Goal: Task Accomplishment & Management: Manage account settings

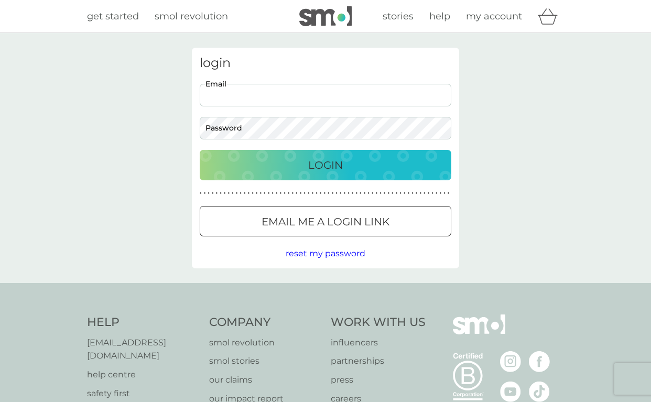
type input "[EMAIL_ADDRESS][DOMAIN_NAME]"
click at [331, 165] on p "Login" at bounding box center [325, 165] width 35 height 17
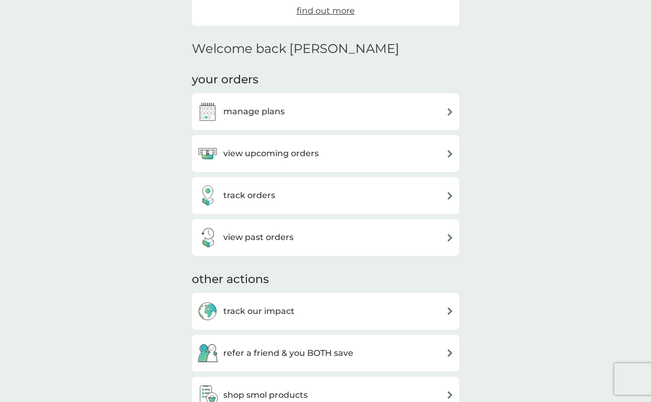
scroll to position [192, 0]
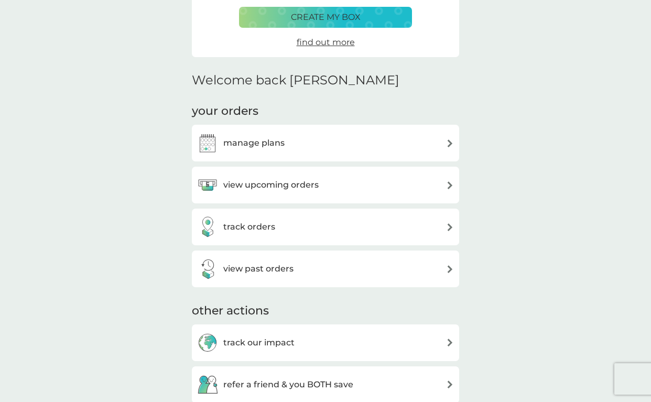
click at [249, 141] on h3 "manage plans" at bounding box center [253, 143] width 61 height 14
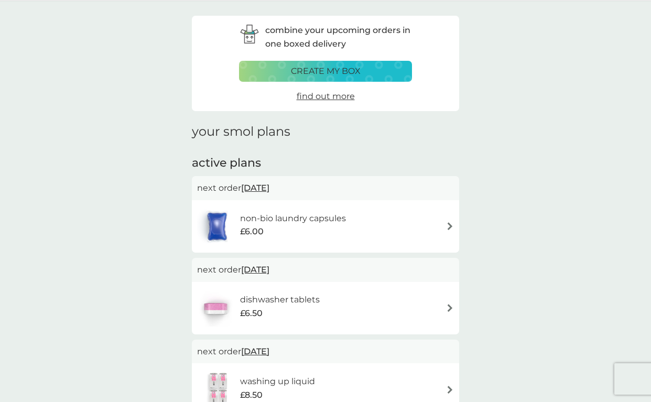
scroll to position [32, 0]
click at [258, 185] on span "[DATE]" at bounding box center [255, 188] width 28 height 20
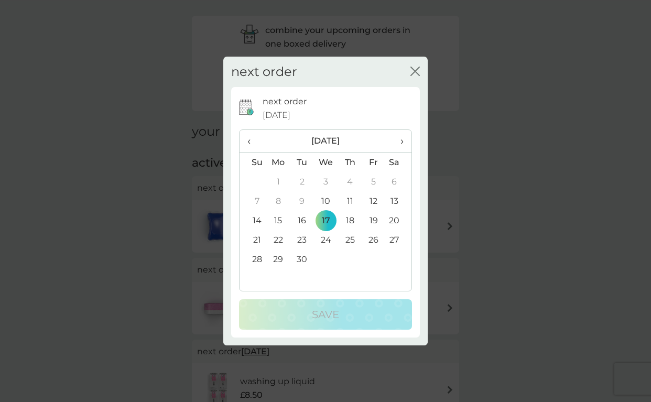
click at [402, 141] on span "›" at bounding box center [398, 141] width 10 height 22
click at [402, 139] on span "›" at bounding box center [398, 141] width 10 height 22
click at [396, 179] on td "1" at bounding box center [398, 181] width 26 height 19
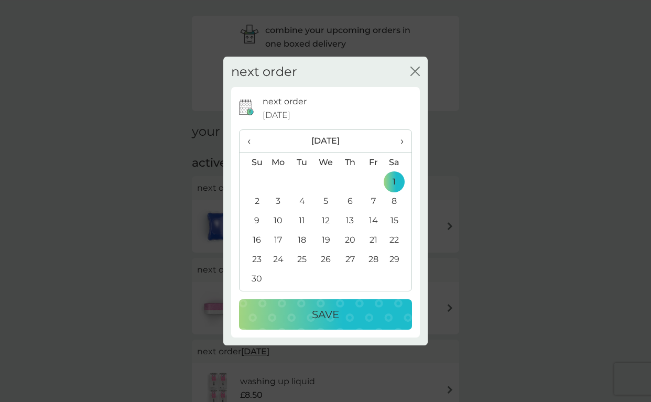
click at [331, 310] on p "Save" at bounding box center [325, 314] width 27 height 17
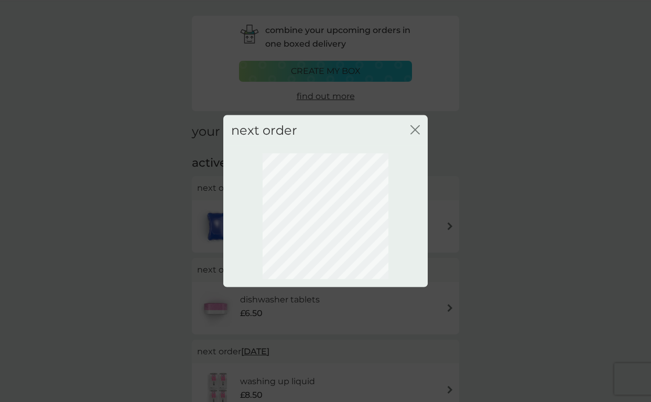
click at [414, 127] on icon "close" at bounding box center [414, 129] width 9 height 9
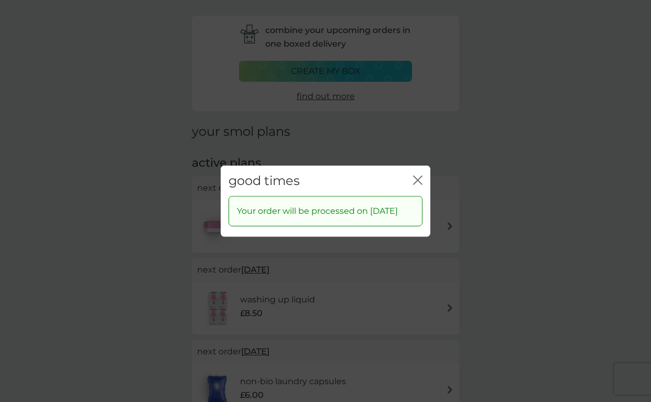
click at [417, 175] on icon "close" at bounding box center [417, 179] width 9 height 9
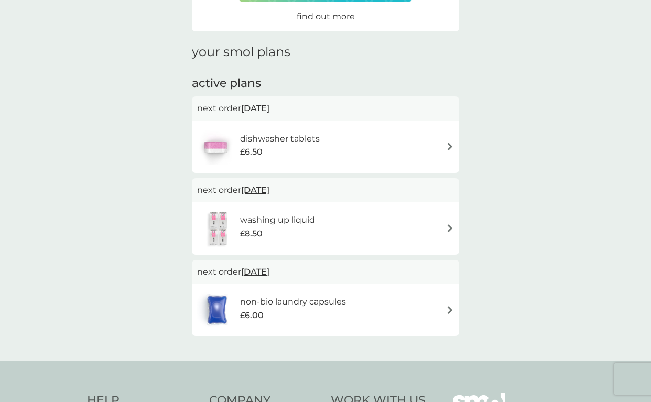
scroll to position [114, 0]
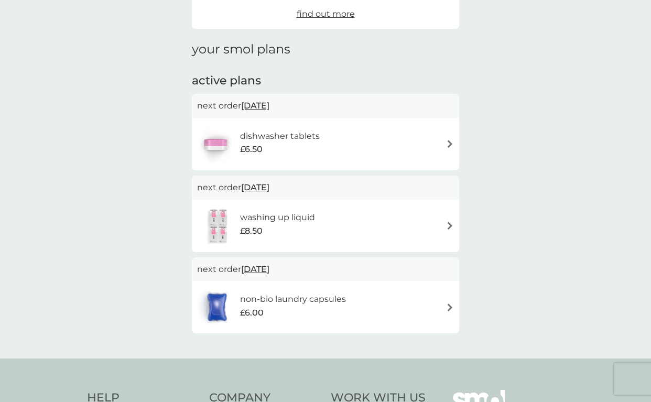
click at [450, 222] on img at bounding box center [450, 226] width 8 height 8
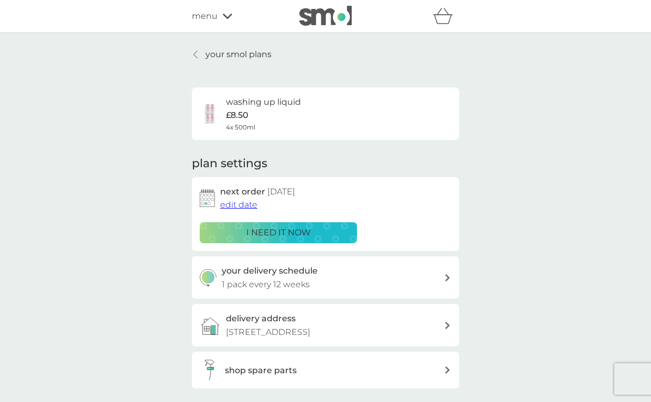
click at [249, 203] on span "edit date" at bounding box center [238, 205] width 37 height 10
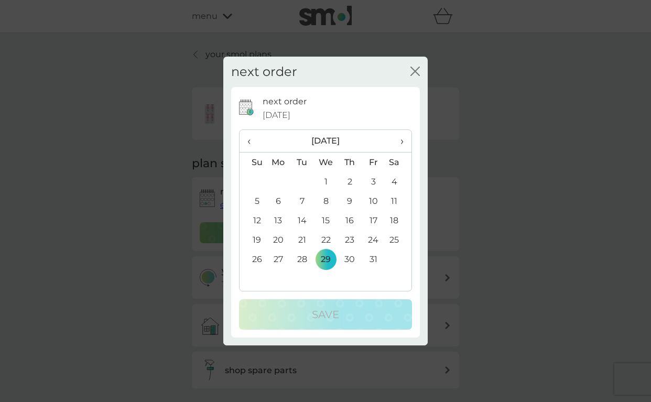
click at [402, 140] on span "›" at bounding box center [398, 141] width 10 height 22
click at [349, 180] on td "1" at bounding box center [350, 181] width 24 height 19
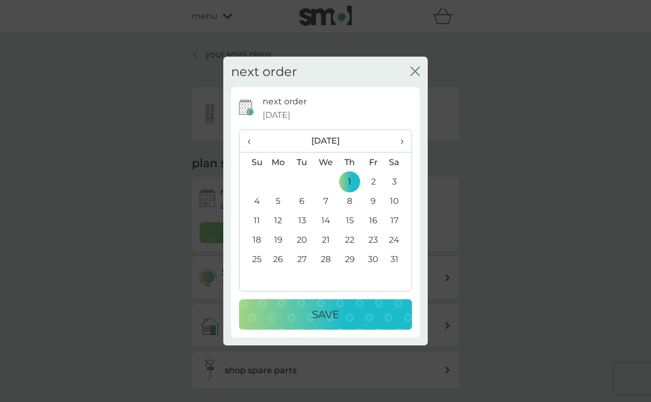
click at [330, 312] on p "Save" at bounding box center [325, 314] width 27 height 17
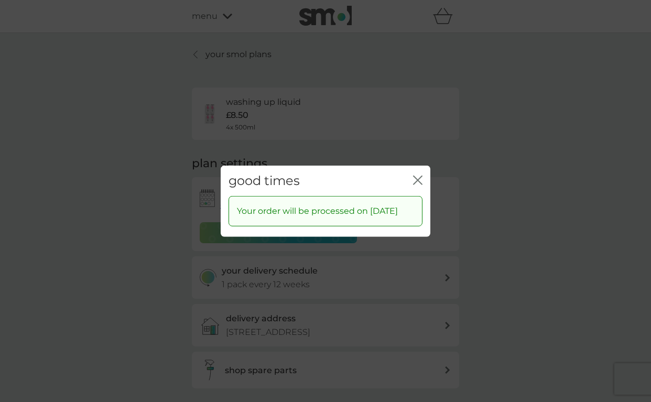
click at [418, 179] on icon "close" at bounding box center [417, 179] width 9 height 9
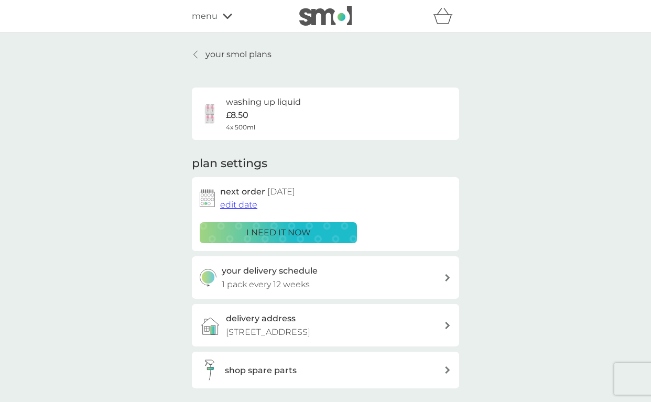
click at [237, 54] on p "your smol plans" at bounding box center [238, 55] width 66 height 14
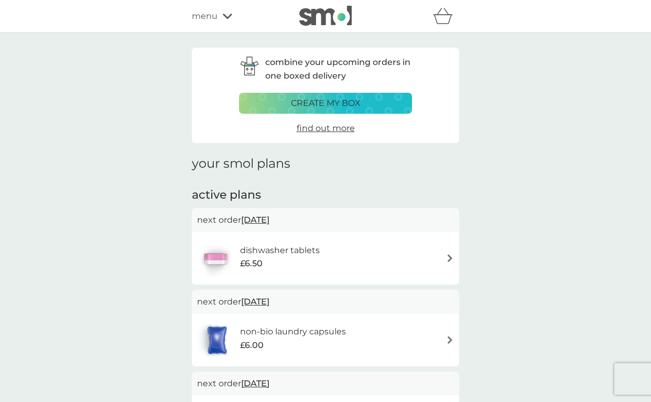
click at [450, 255] on img at bounding box center [450, 258] width 8 height 8
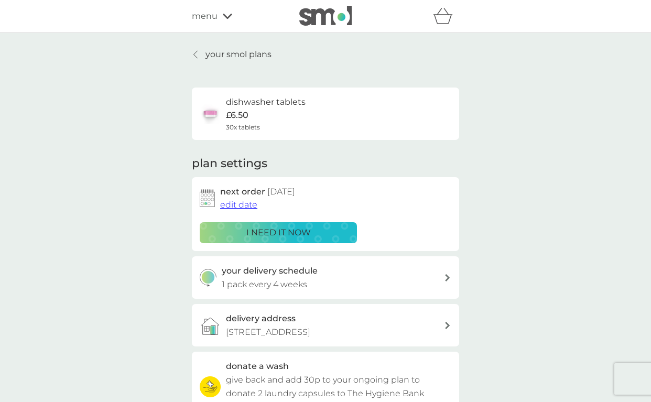
click at [249, 204] on span "edit date" at bounding box center [238, 205] width 37 height 10
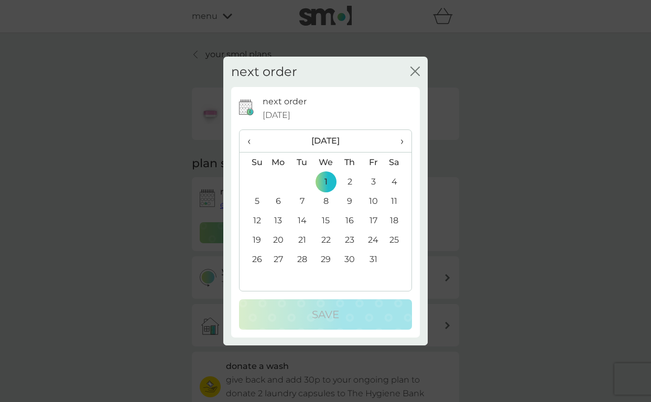
click at [402, 140] on span "›" at bounding box center [398, 141] width 10 height 22
click at [348, 180] on td "1" at bounding box center [350, 181] width 24 height 19
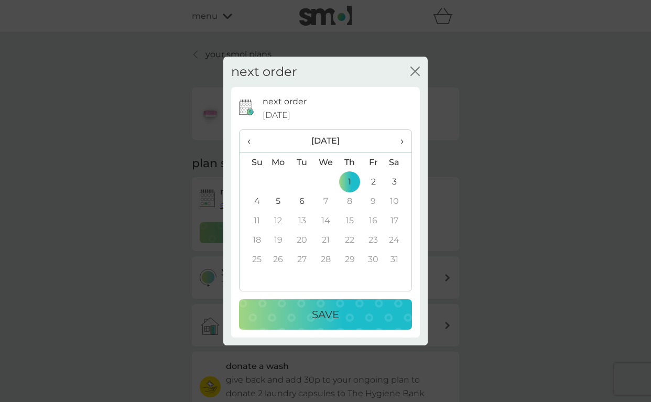
click at [328, 315] on p "Save" at bounding box center [325, 314] width 27 height 17
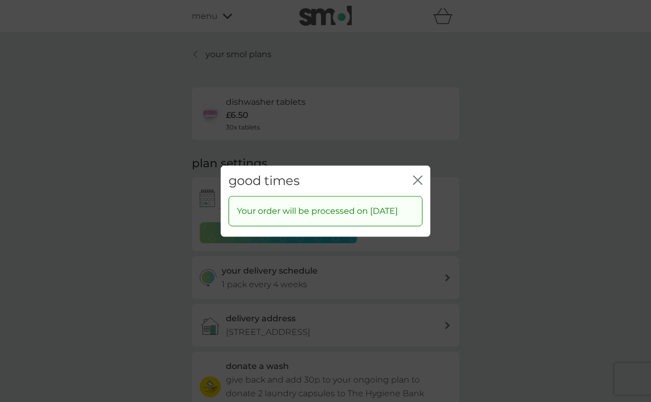
click at [420, 180] on icon "close" at bounding box center [417, 179] width 9 height 9
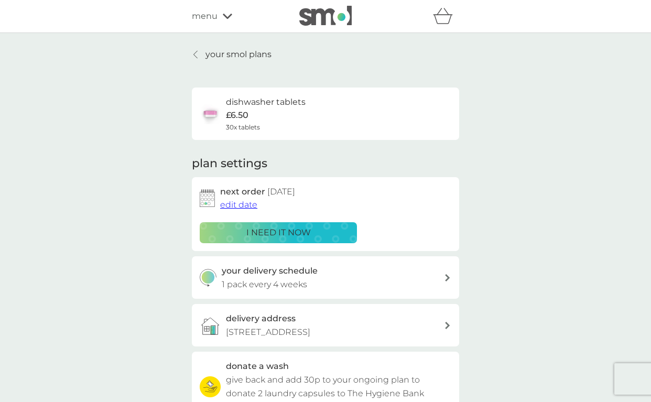
click at [236, 55] on p "your smol plans" at bounding box center [238, 55] width 66 height 14
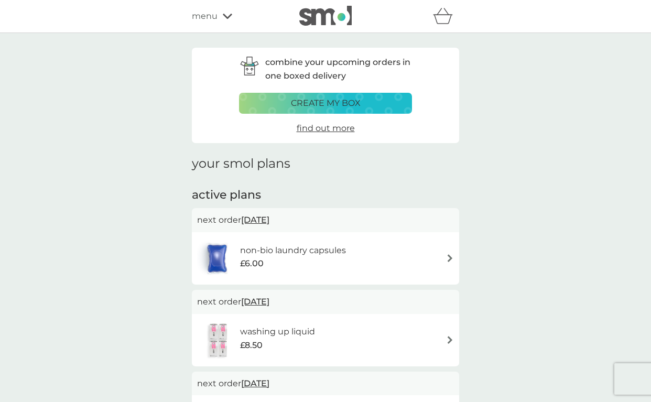
click at [269, 216] on span "[DATE]" at bounding box center [255, 220] width 28 height 20
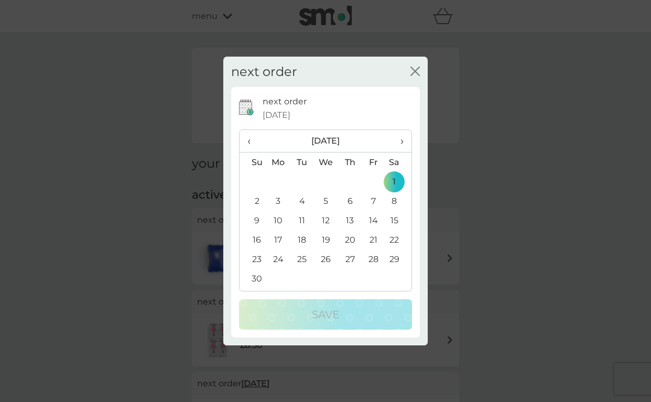
click at [401, 139] on span "›" at bounding box center [398, 141] width 10 height 22
click at [350, 181] on td "1" at bounding box center [350, 181] width 24 height 19
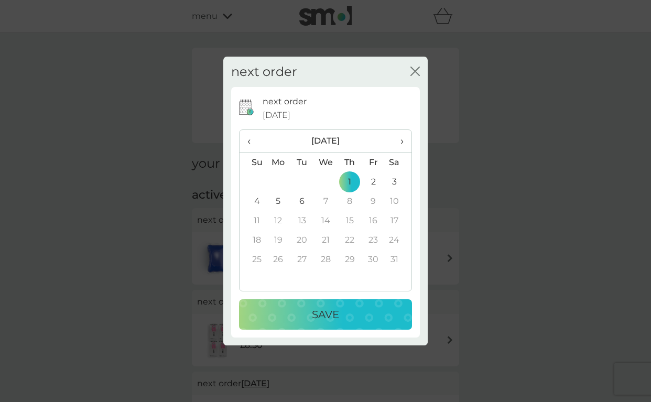
click at [328, 313] on p "Save" at bounding box center [325, 314] width 27 height 17
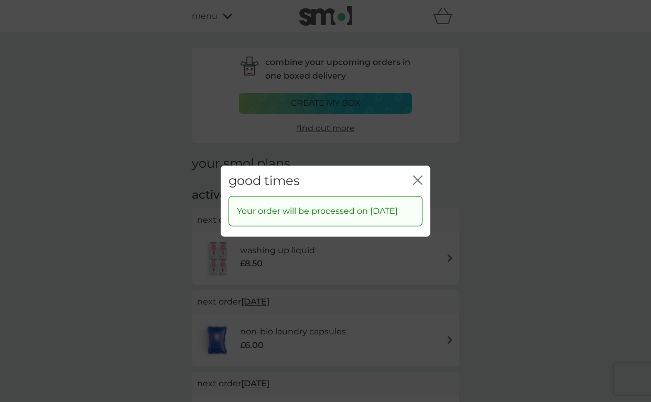
click at [418, 180] on icon "close" at bounding box center [420, 179] width 4 height 8
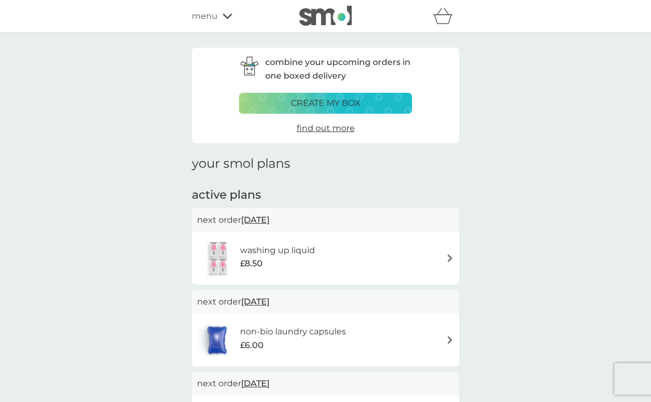
click at [255, 249] on h6 "washing up liquid" at bounding box center [277, 251] width 75 height 14
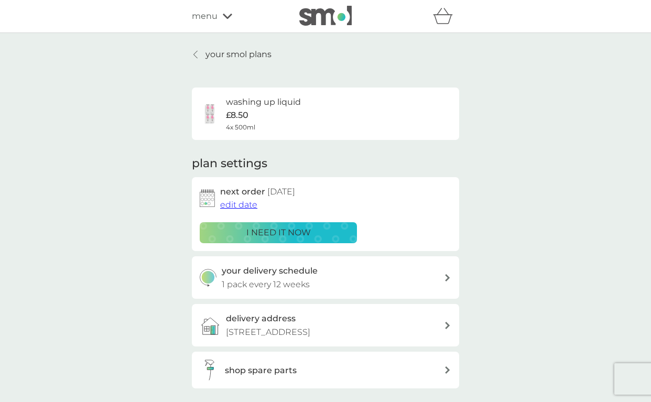
click at [223, 54] on p "your smol plans" at bounding box center [238, 55] width 66 height 14
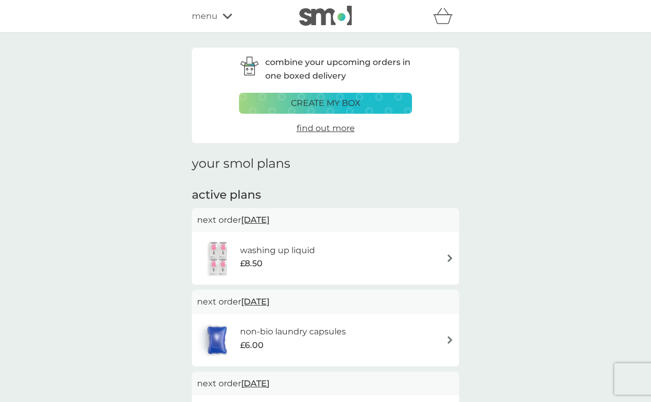
click at [248, 329] on h6 "non-bio laundry capsules" at bounding box center [293, 332] width 106 height 14
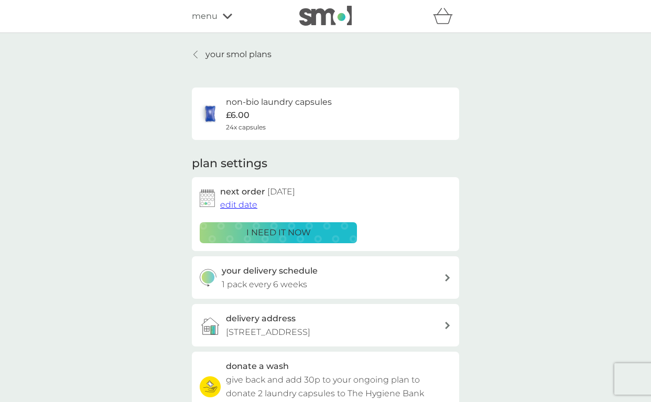
click at [213, 52] on p "your smol plans" at bounding box center [238, 55] width 66 height 14
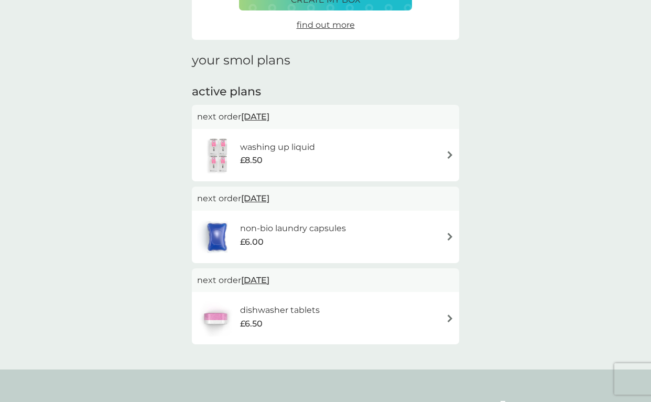
scroll to position [105, 0]
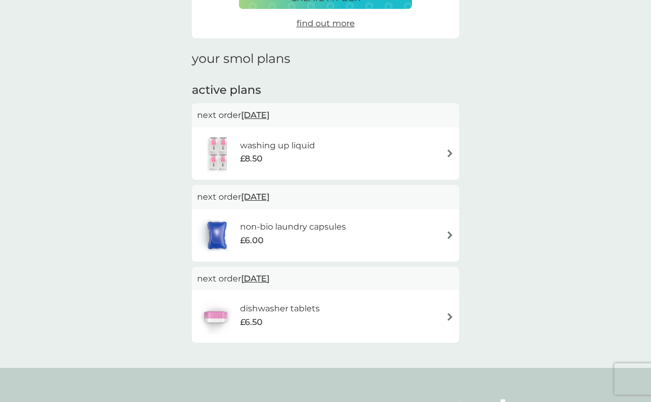
click at [254, 307] on h6 "dishwasher tablets" at bounding box center [280, 309] width 80 height 14
